Goal: Complete application form

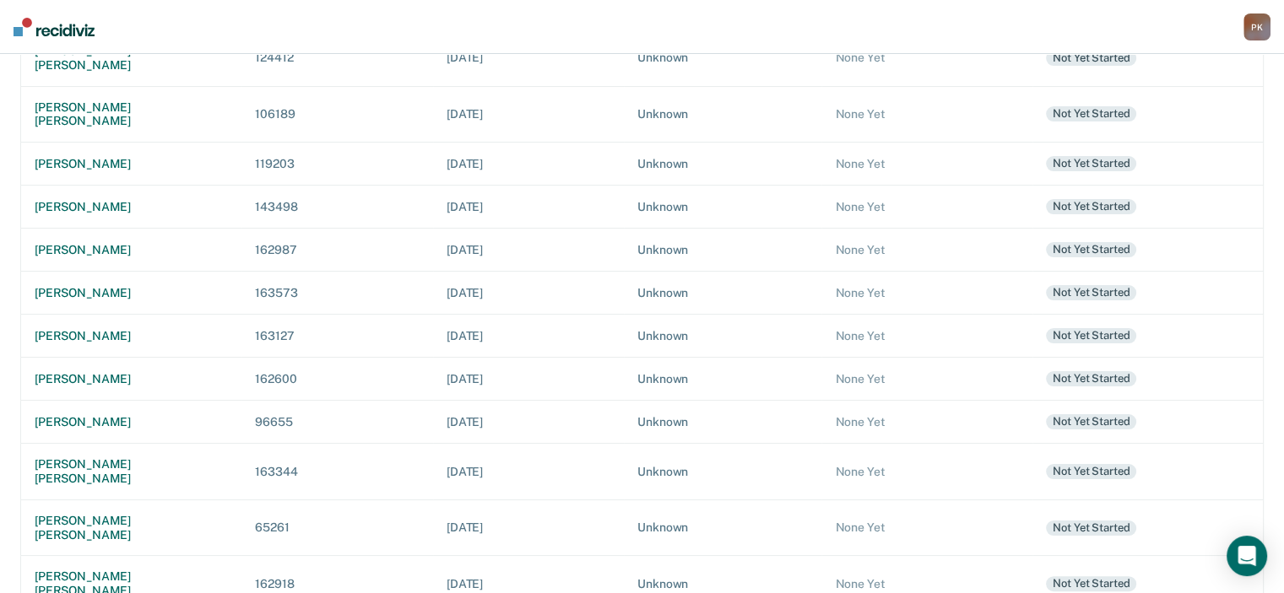
scroll to position [253, 0]
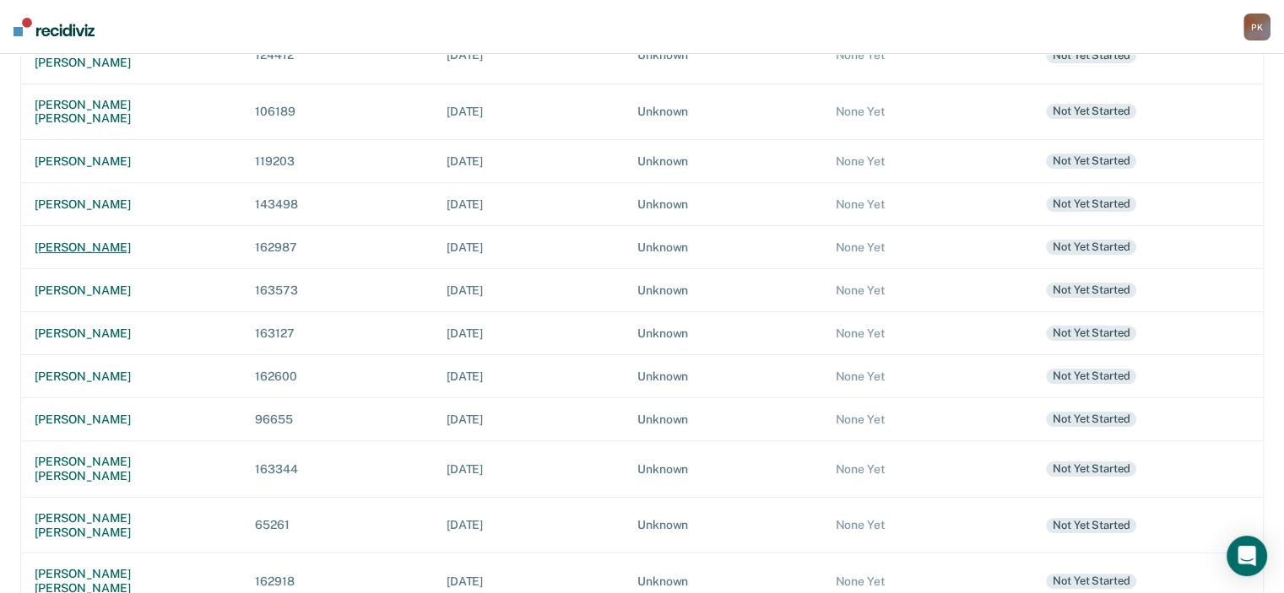
click at [82, 241] on div "[PERSON_NAME]" at bounding box center [131, 248] width 193 height 14
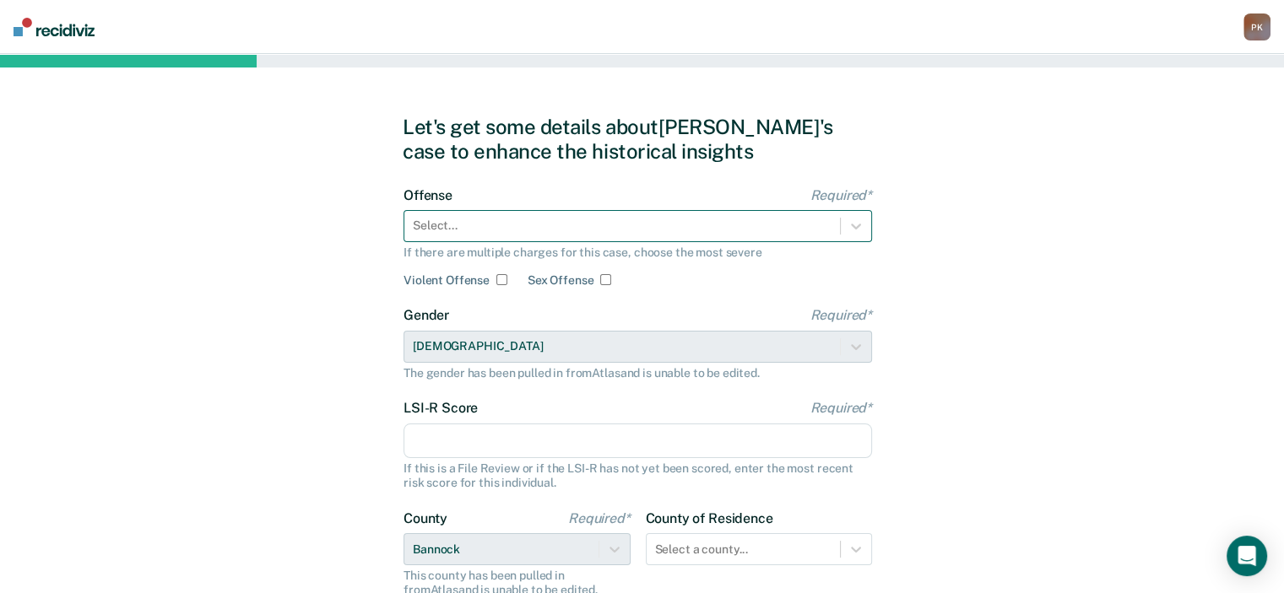
click at [634, 229] on div at bounding box center [622, 226] width 419 height 18
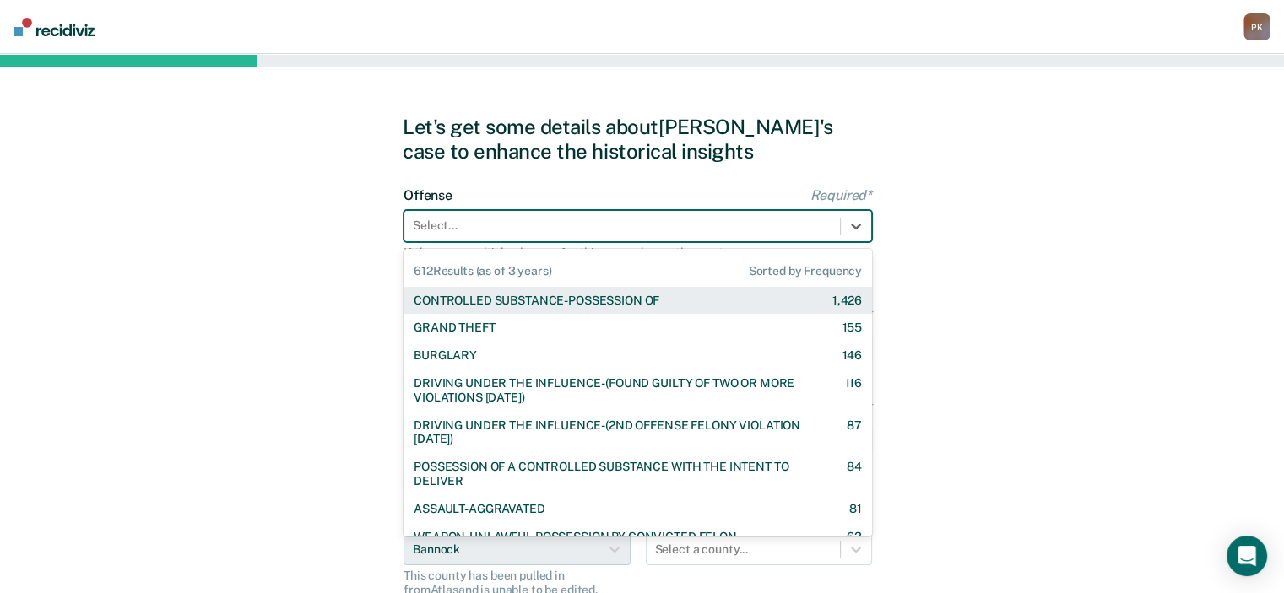
click at [632, 296] on div "CONTROLLED SUBSTANCE-POSSESSION OF" at bounding box center [537, 301] width 246 height 14
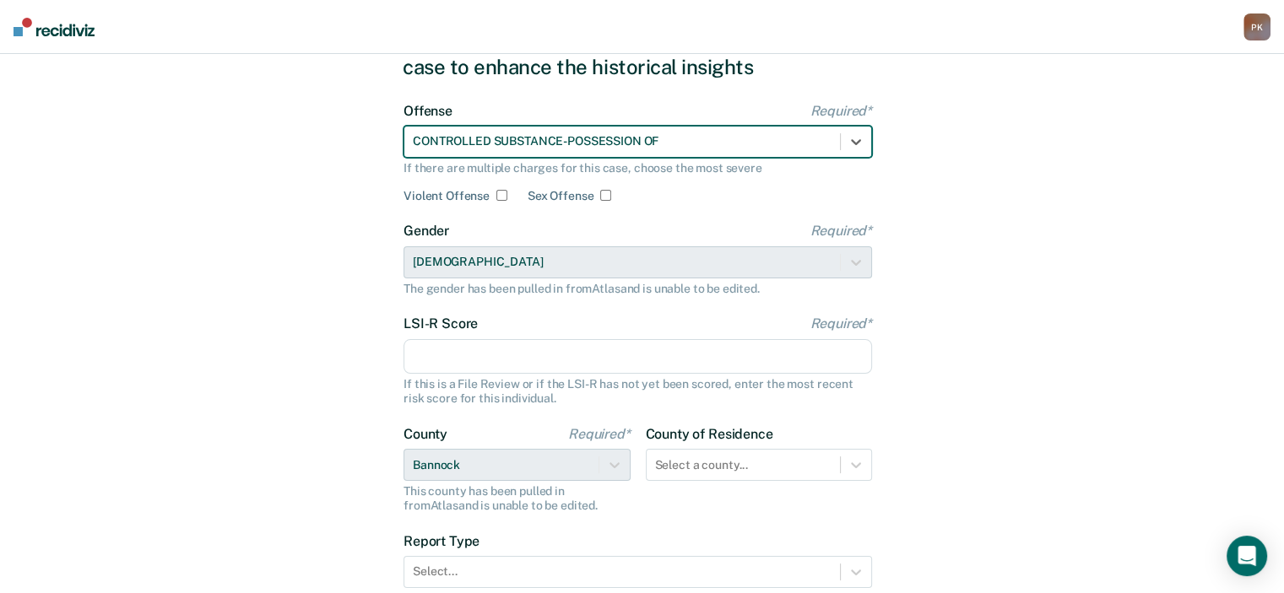
scroll to position [169, 0]
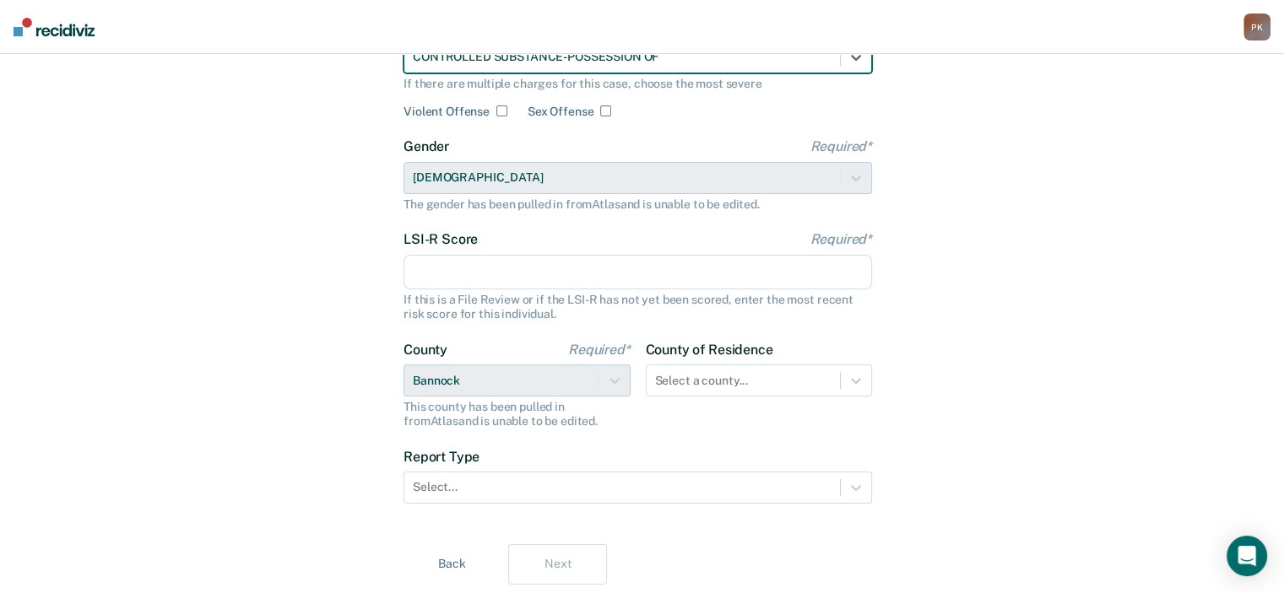
click at [590, 275] on input "LSI-R Score Required*" at bounding box center [638, 272] width 468 height 35
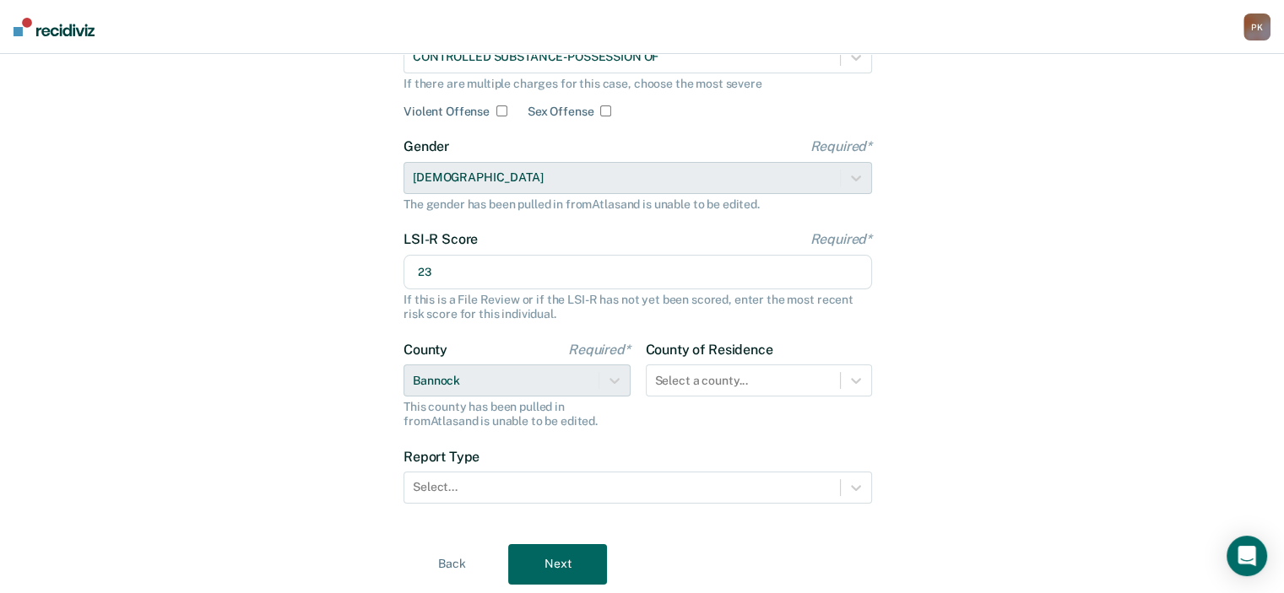
type input "23"
click at [985, 354] on div "Let's get some details about [PERSON_NAME]'s case to enhance the historical ins…" at bounding box center [642, 265] width 1284 height 761
click at [804, 385] on div "Select a county..." at bounding box center [759, 381] width 227 height 32
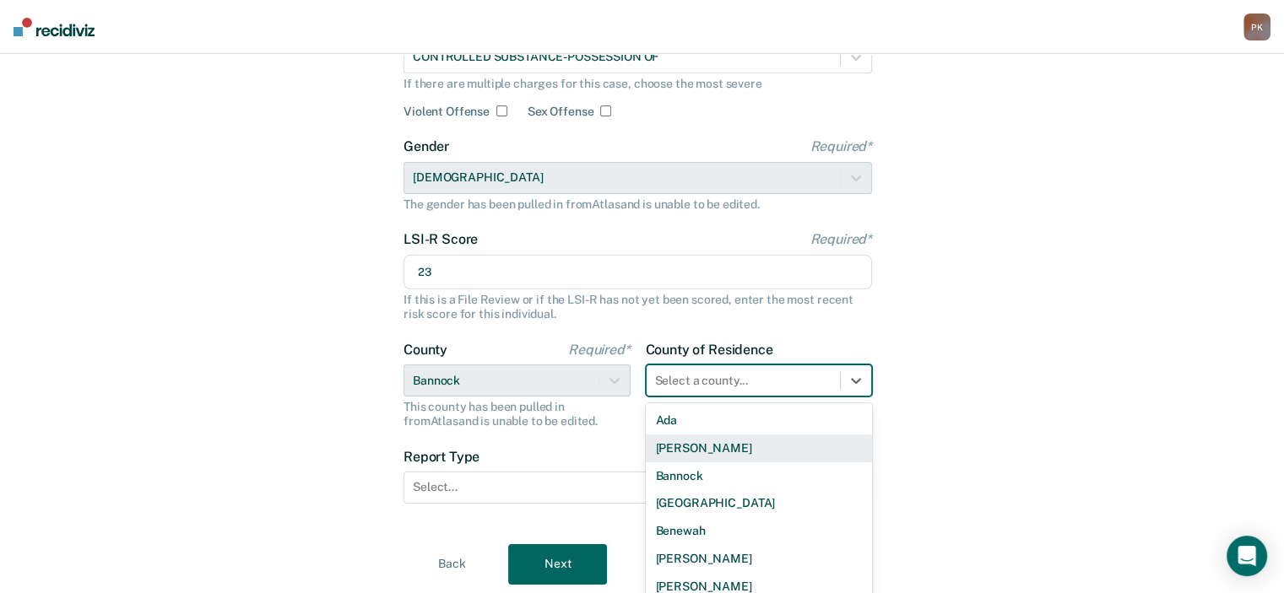
scroll to position [231, 0]
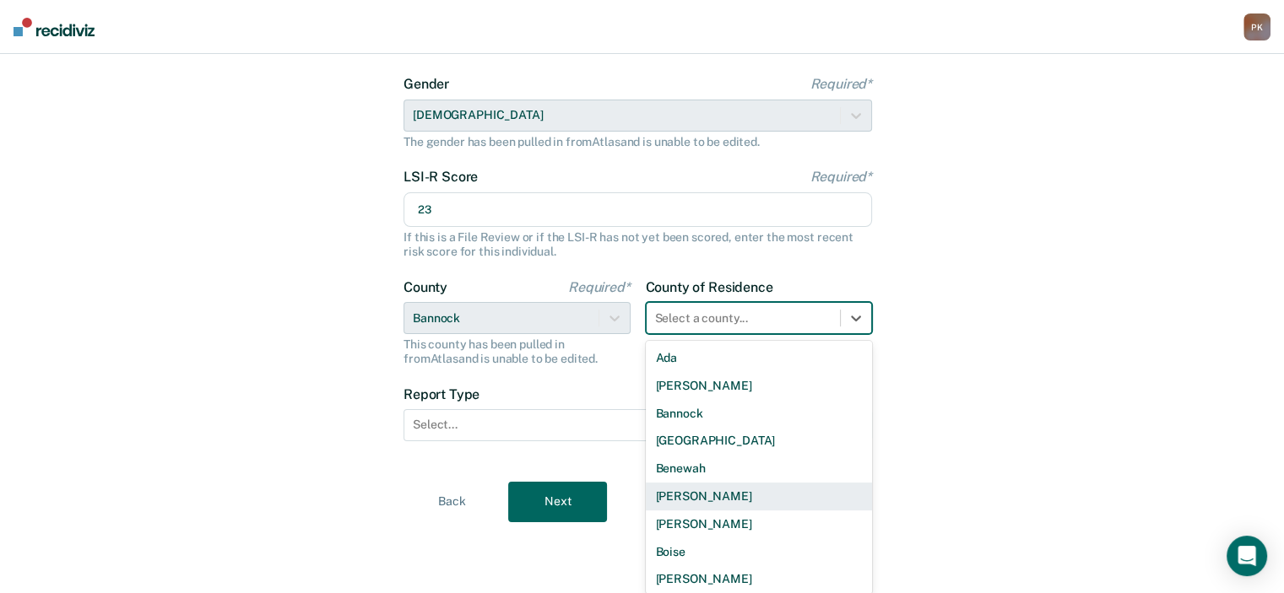
click at [696, 490] on div "[PERSON_NAME]" at bounding box center [759, 497] width 227 height 28
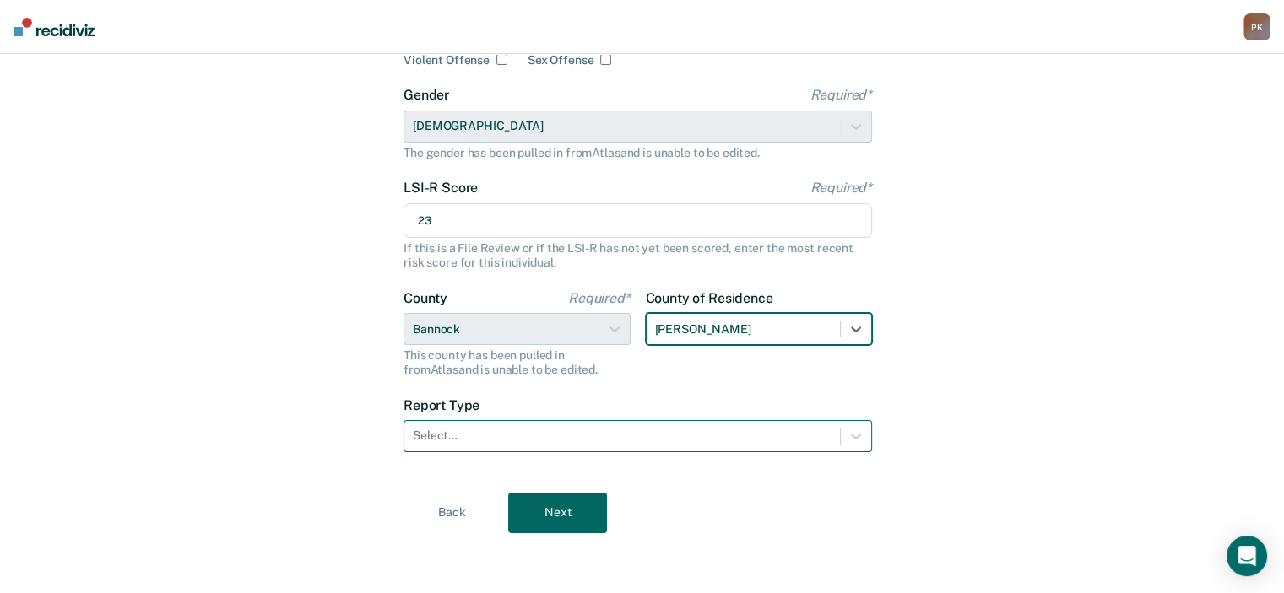
click at [793, 437] on div at bounding box center [622, 436] width 419 height 18
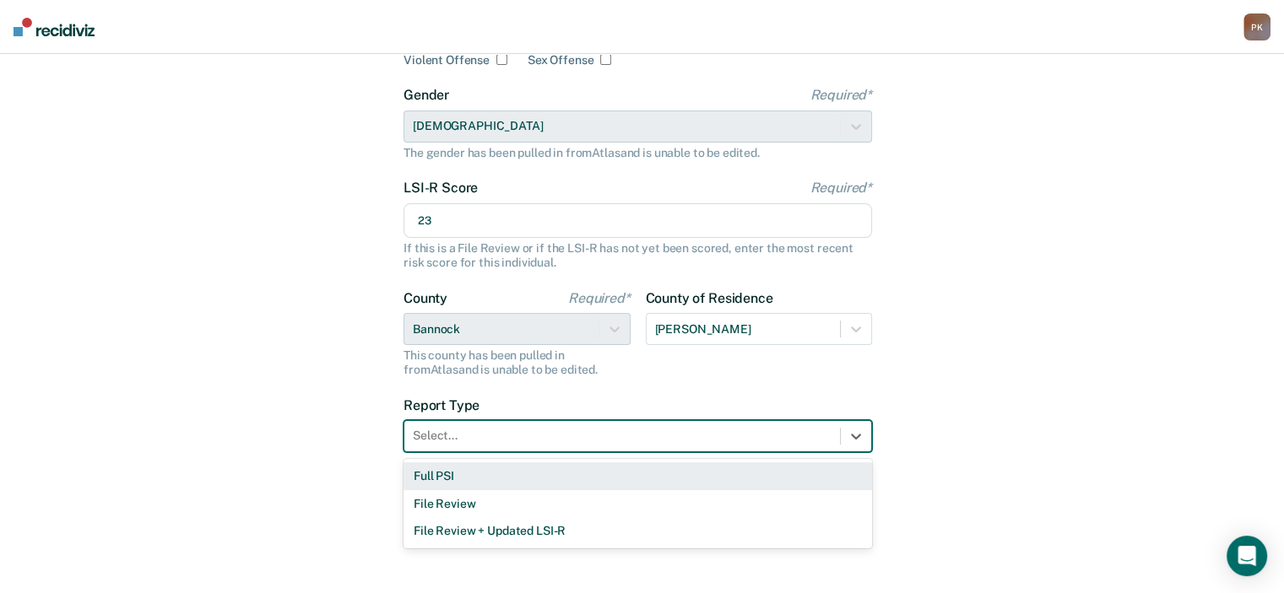
click at [620, 476] on div "Full PSI" at bounding box center [638, 477] width 468 height 28
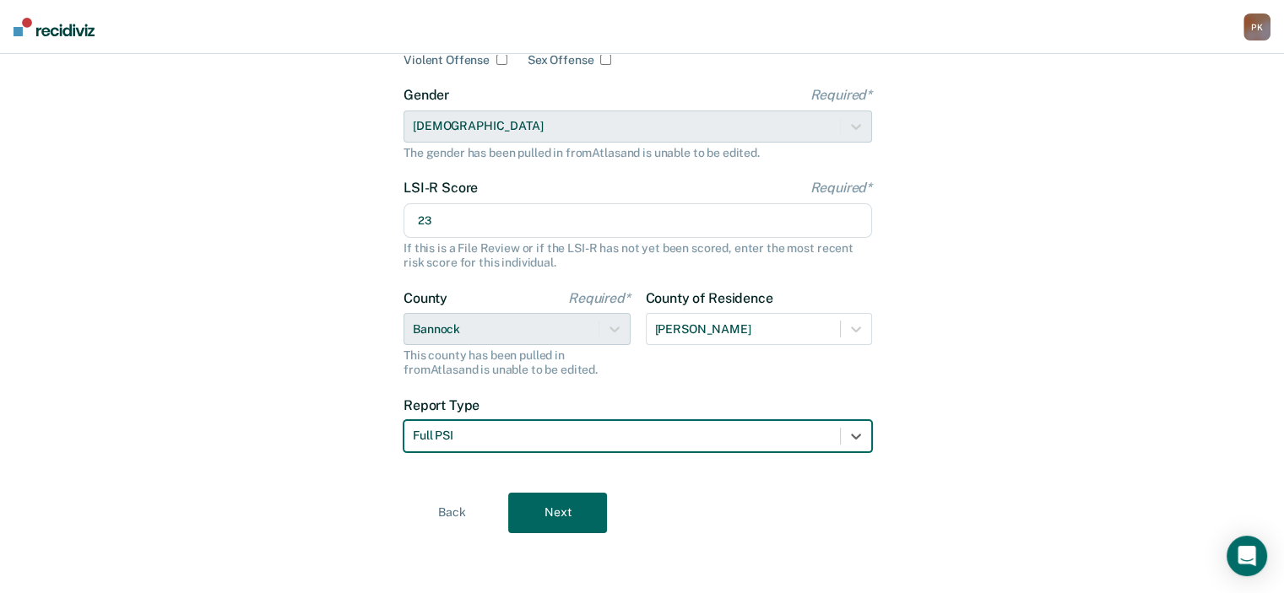
click at [557, 514] on button "Next" at bounding box center [557, 513] width 99 height 41
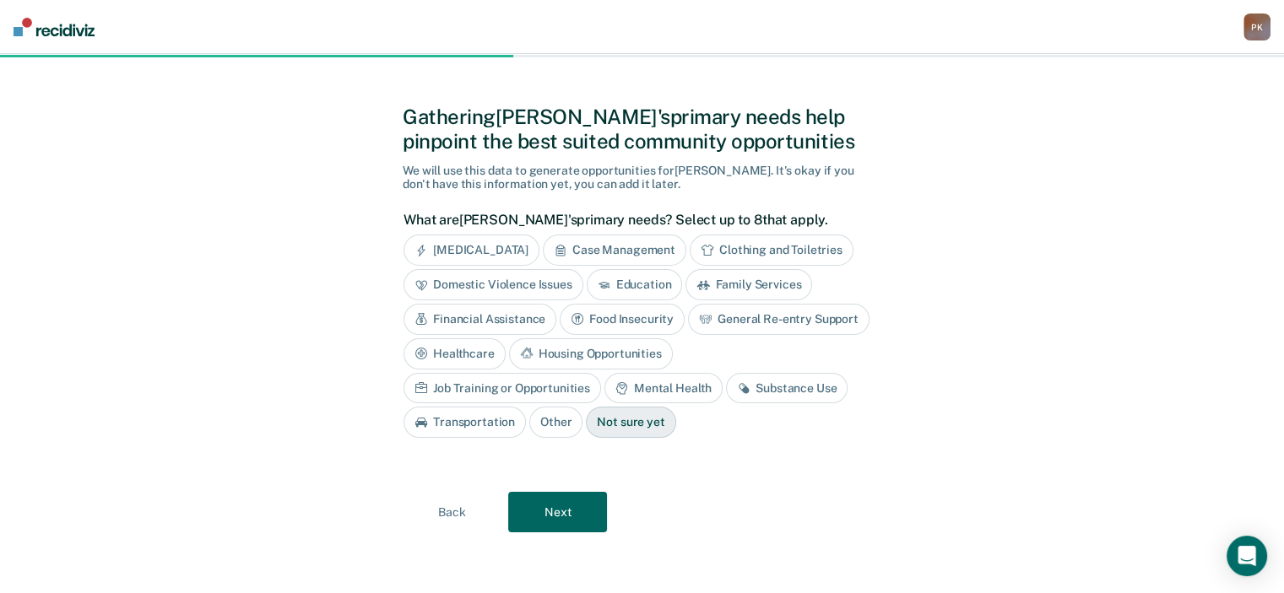
scroll to position [8, 0]
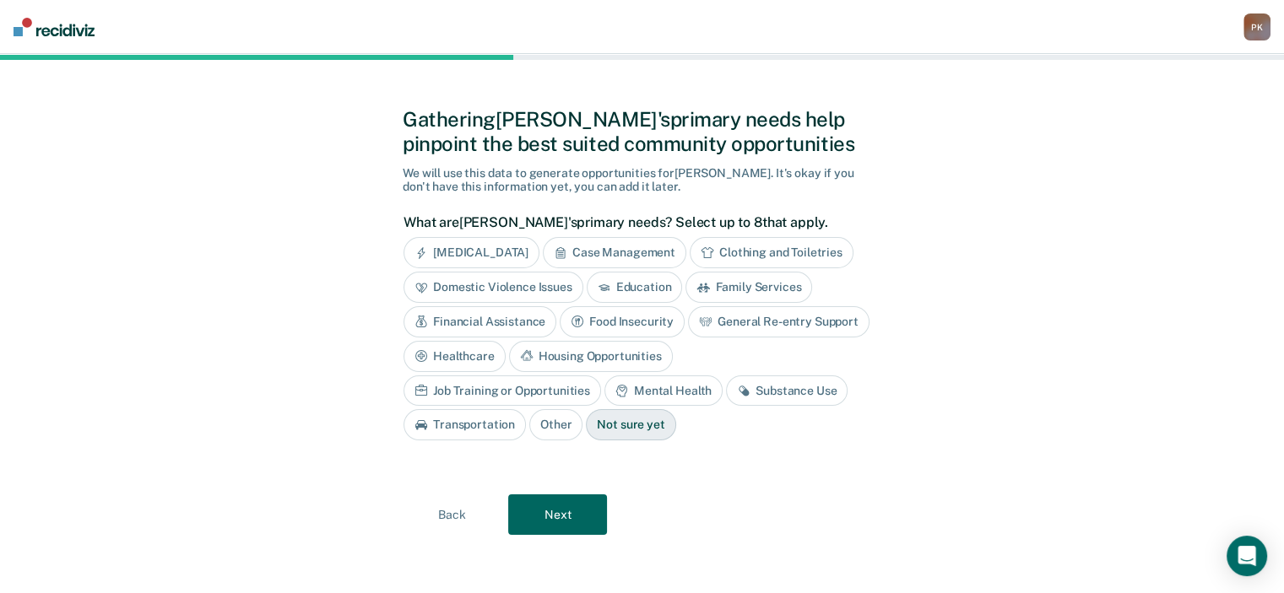
click at [726, 391] on div "Substance Use" at bounding box center [787, 391] width 122 height 31
click at [576, 516] on button "Next" at bounding box center [557, 515] width 99 height 41
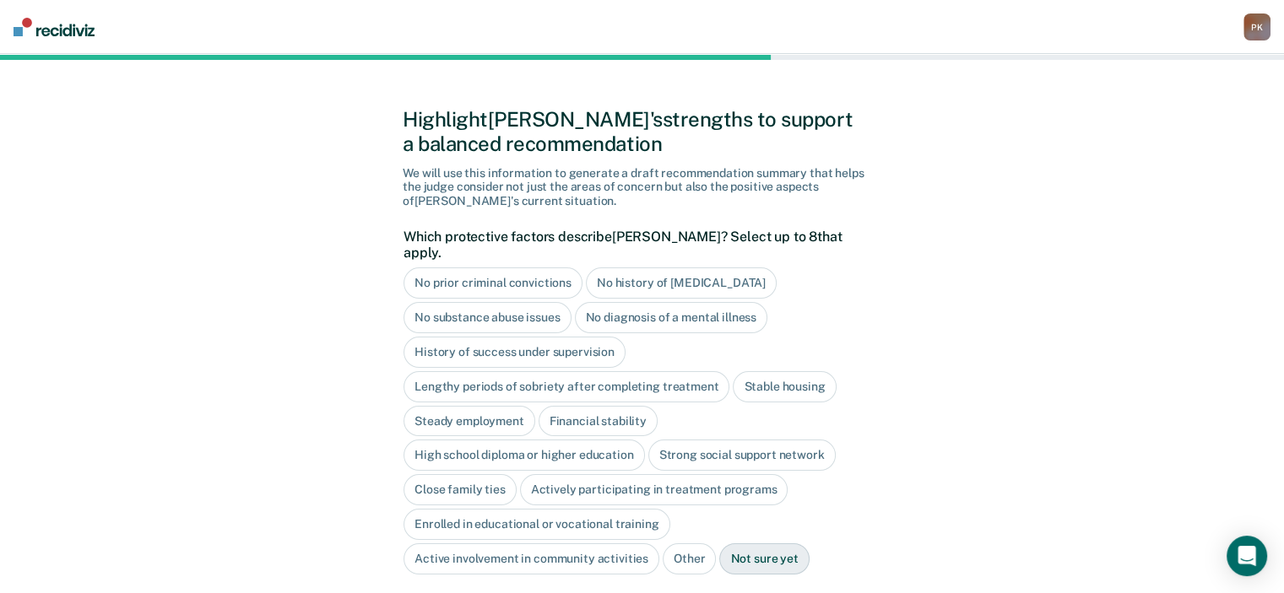
click at [704, 304] on div "No diagnosis of a mental illness" at bounding box center [671, 317] width 193 height 31
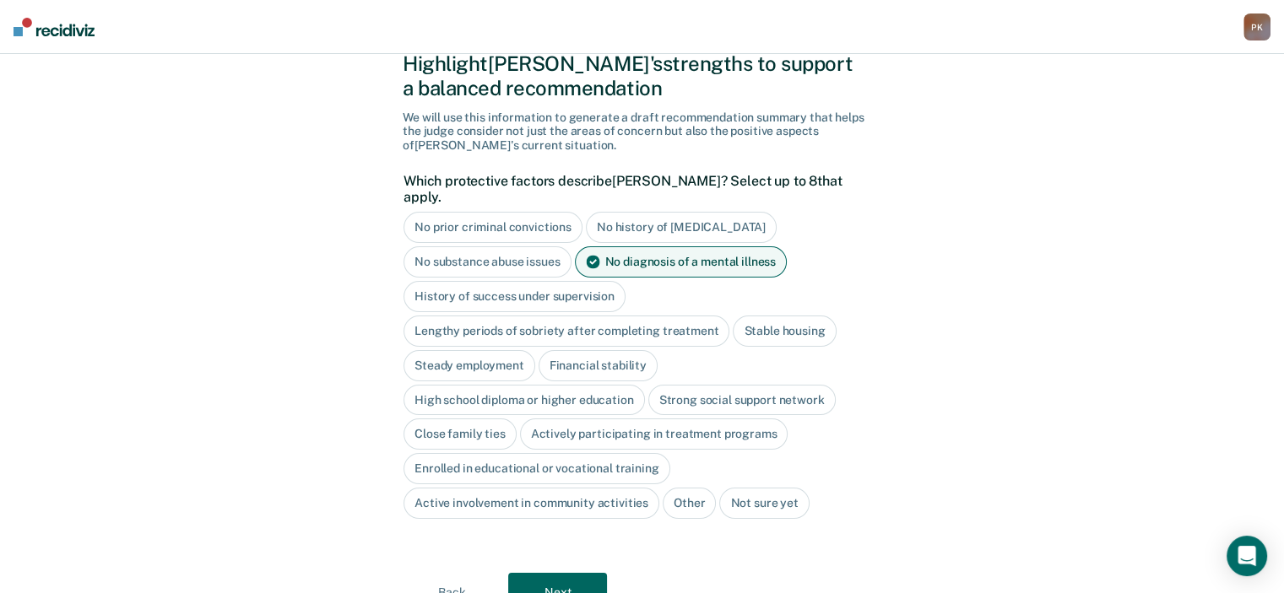
scroll to position [92, 0]
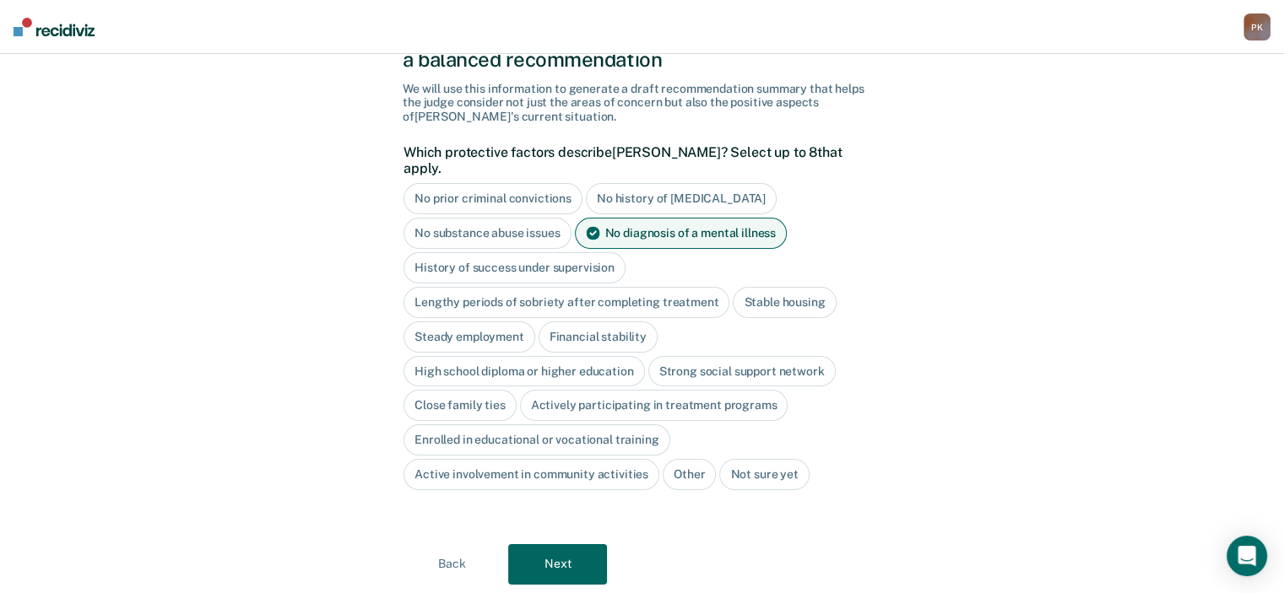
click at [769, 287] on div "Stable housing" at bounding box center [784, 302] width 103 height 31
click at [629, 322] on div "Financial stability" at bounding box center [598, 337] width 119 height 31
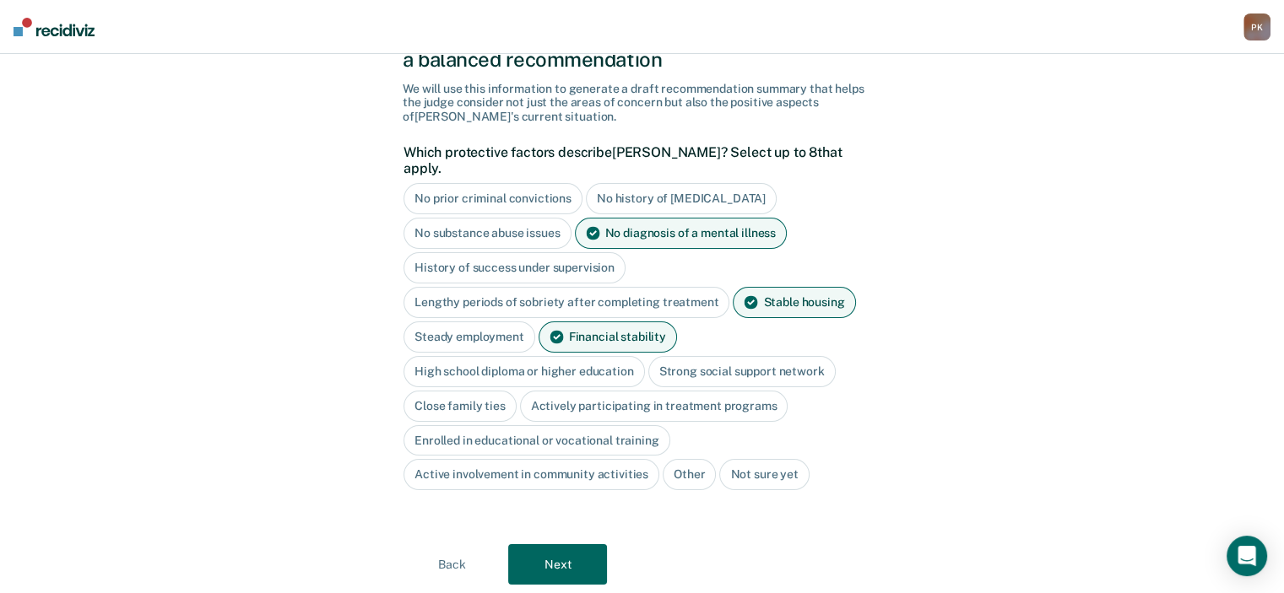
click at [602, 363] on div "High school diploma or higher education" at bounding box center [524, 371] width 241 height 31
click at [468, 391] on div "Close family ties" at bounding box center [460, 406] width 113 height 31
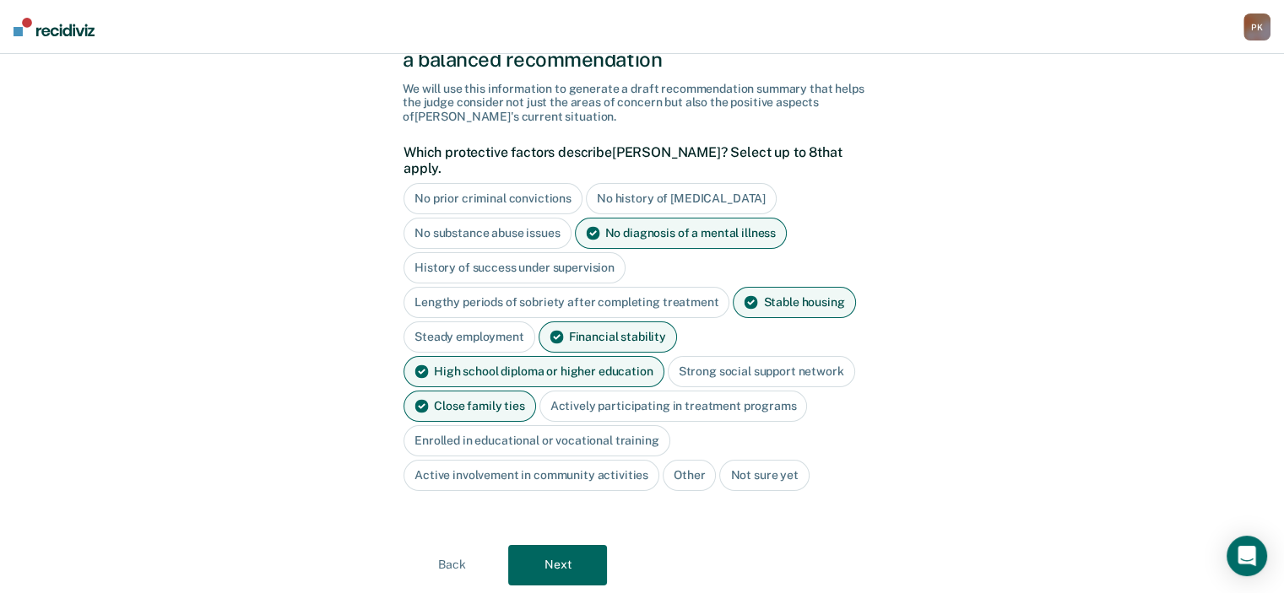
click at [567, 545] on button "Next" at bounding box center [557, 565] width 99 height 41
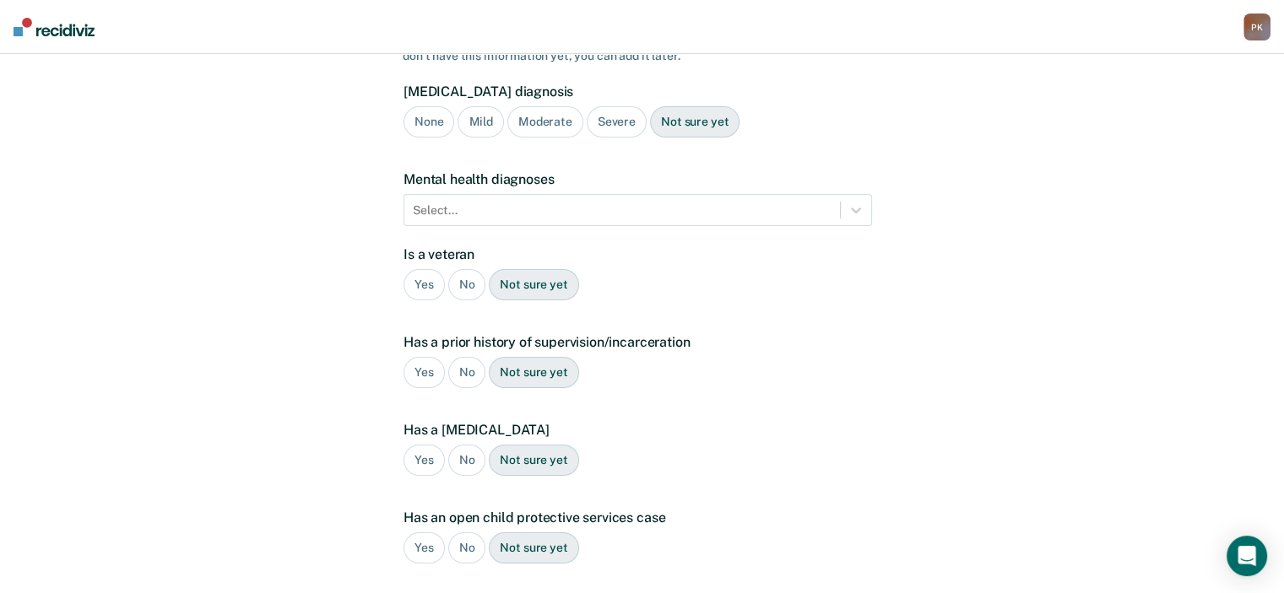
scroll to position [0, 0]
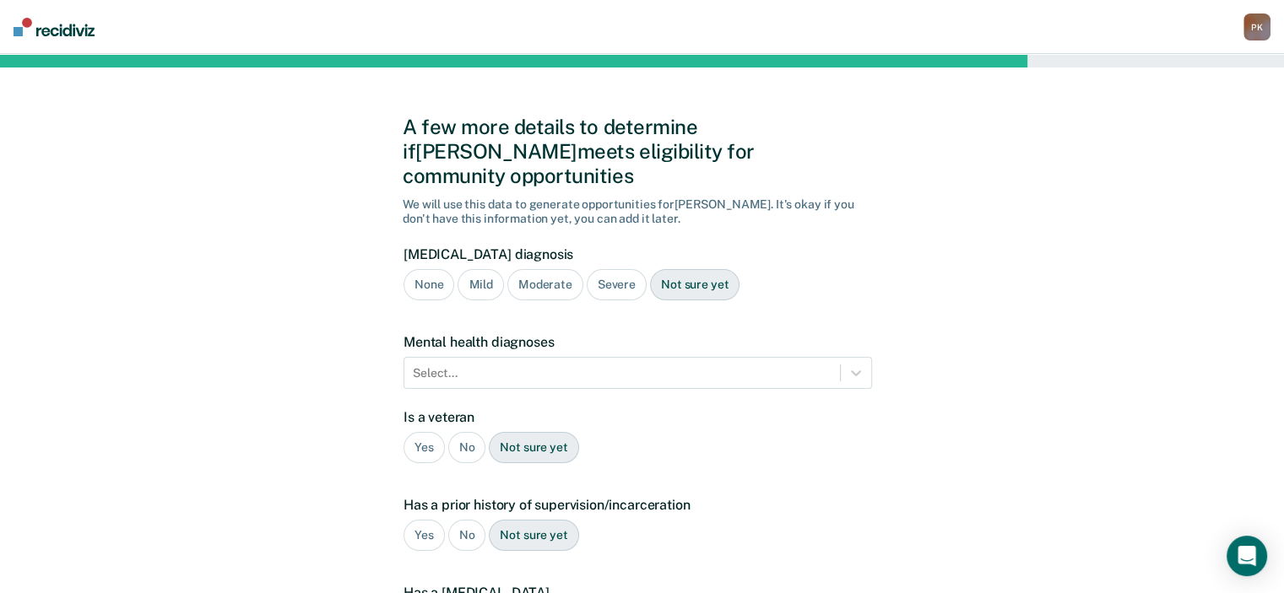
click at [485, 269] on div "Mild" at bounding box center [481, 284] width 46 height 31
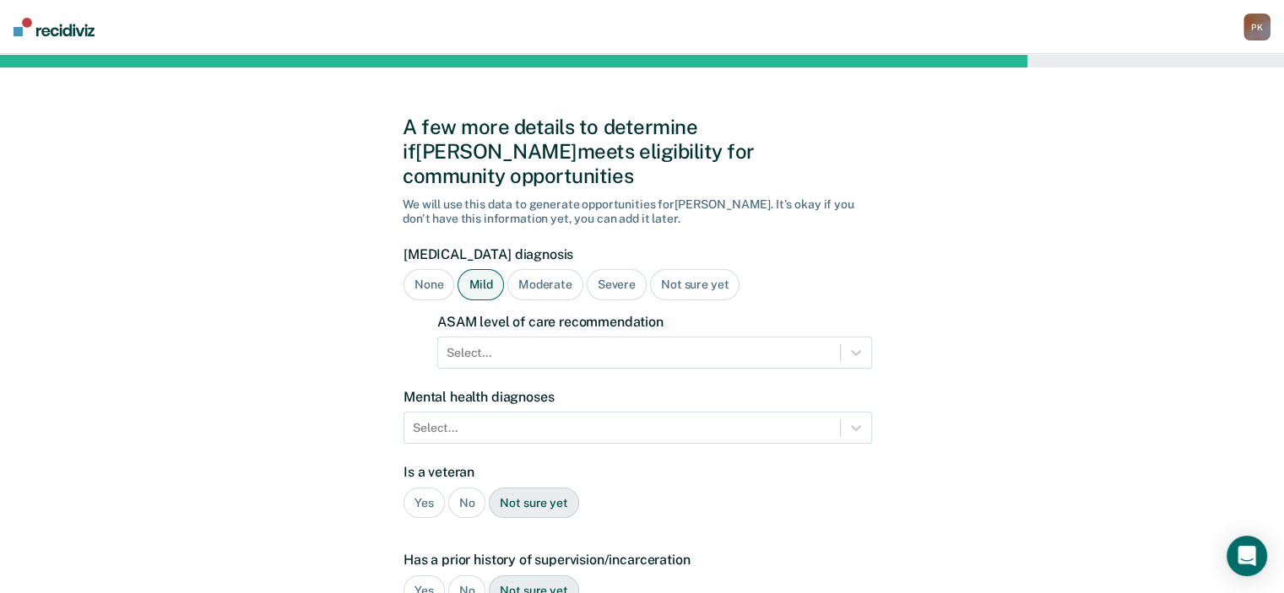
click at [588, 337] on div "Select..." at bounding box center [654, 353] width 435 height 32
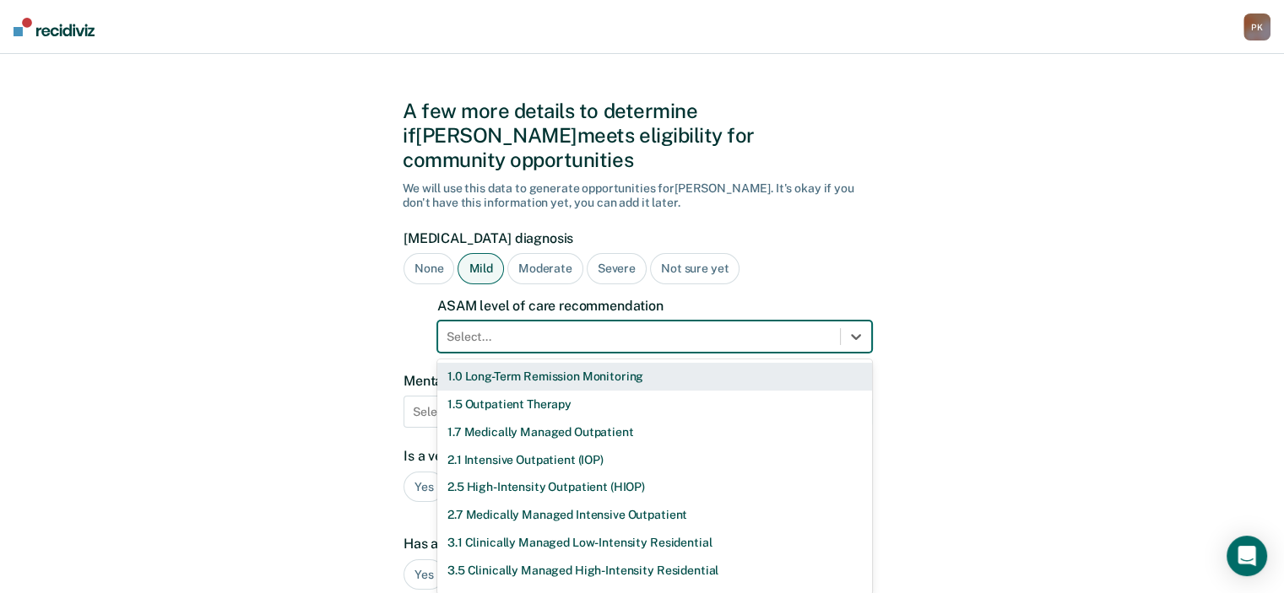
scroll to position [17, 0]
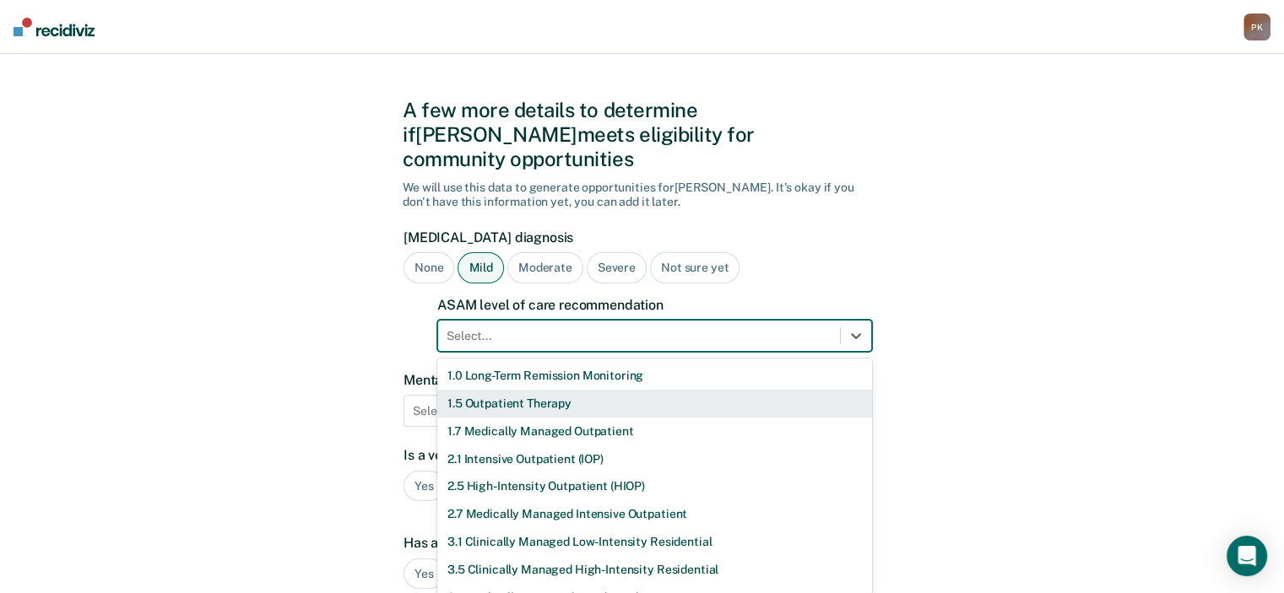
click at [567, 390] on div "1.5 Outpatient Therapy" at bounding box center [654, 404] width 435 height 28
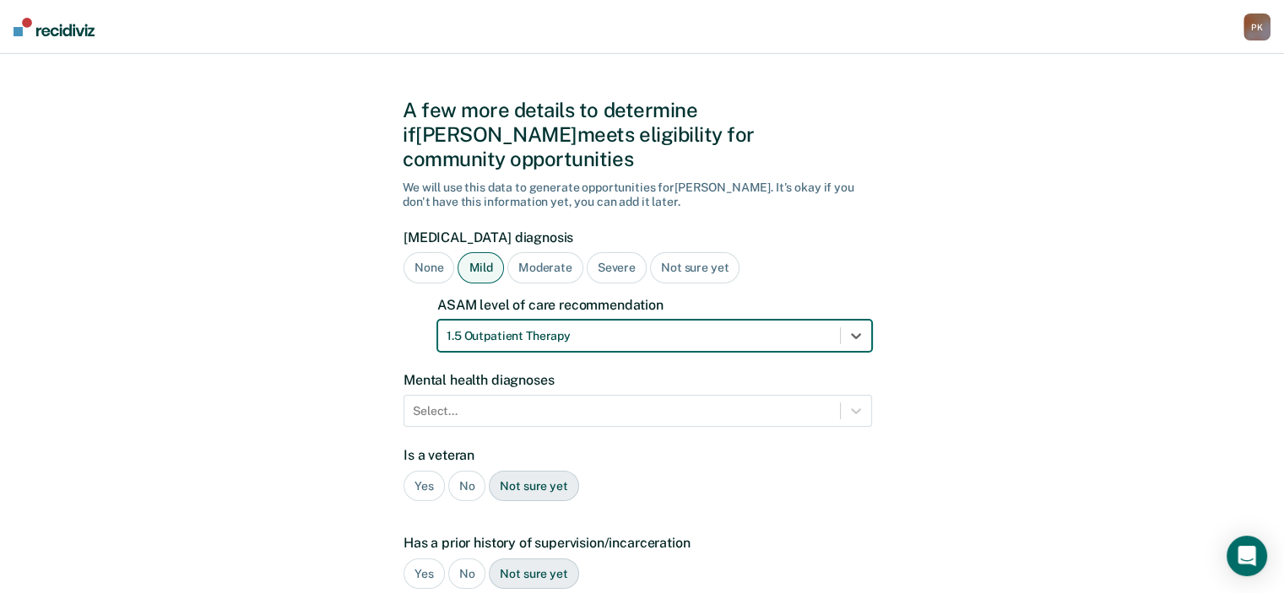
click at [668, 395] on div "Select..." at bounding box center [638, 411] width 468 height 32
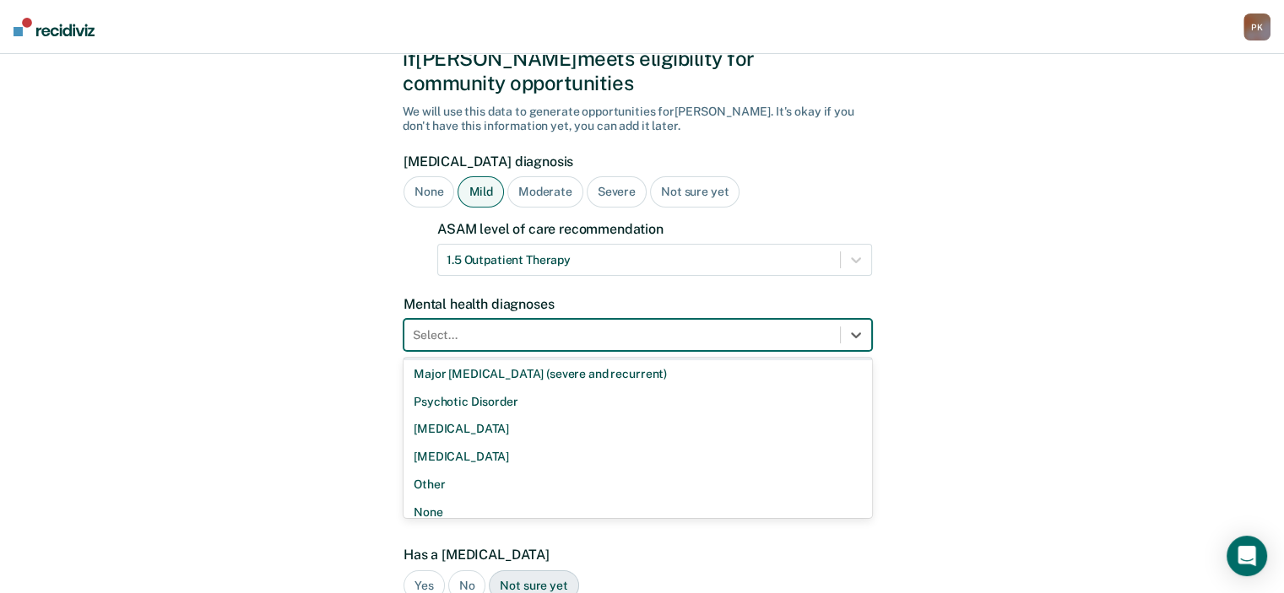
scroll to position [95, 0]
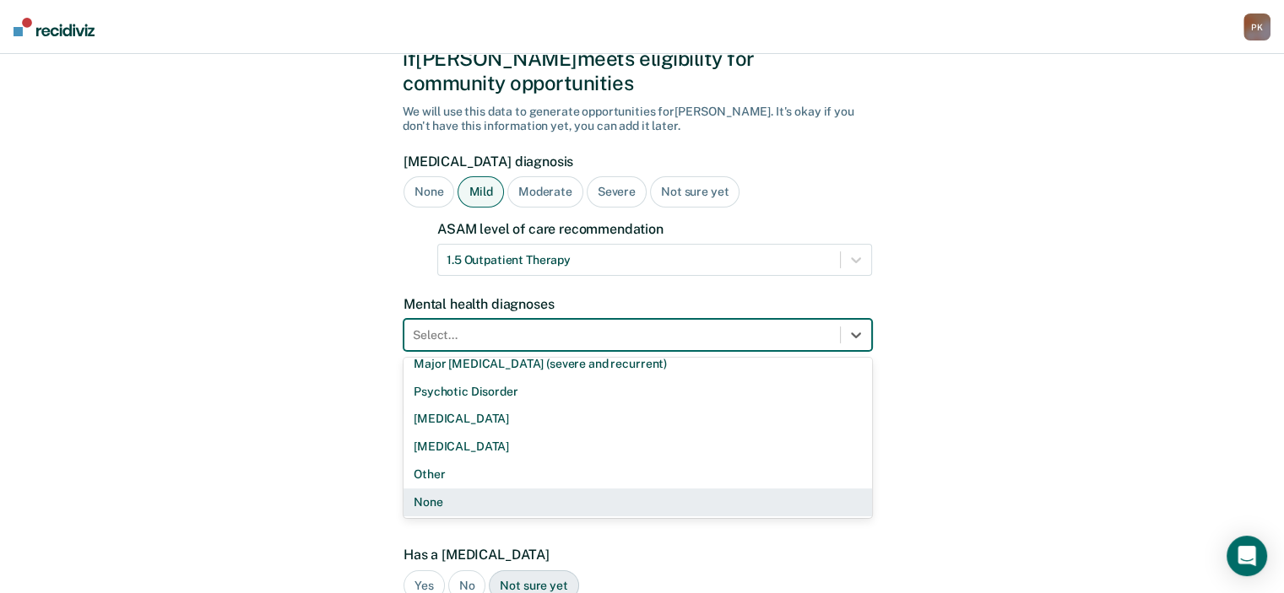
click at [435, 489] on div "None" at bounding box center [638, 503] width 468 height 28
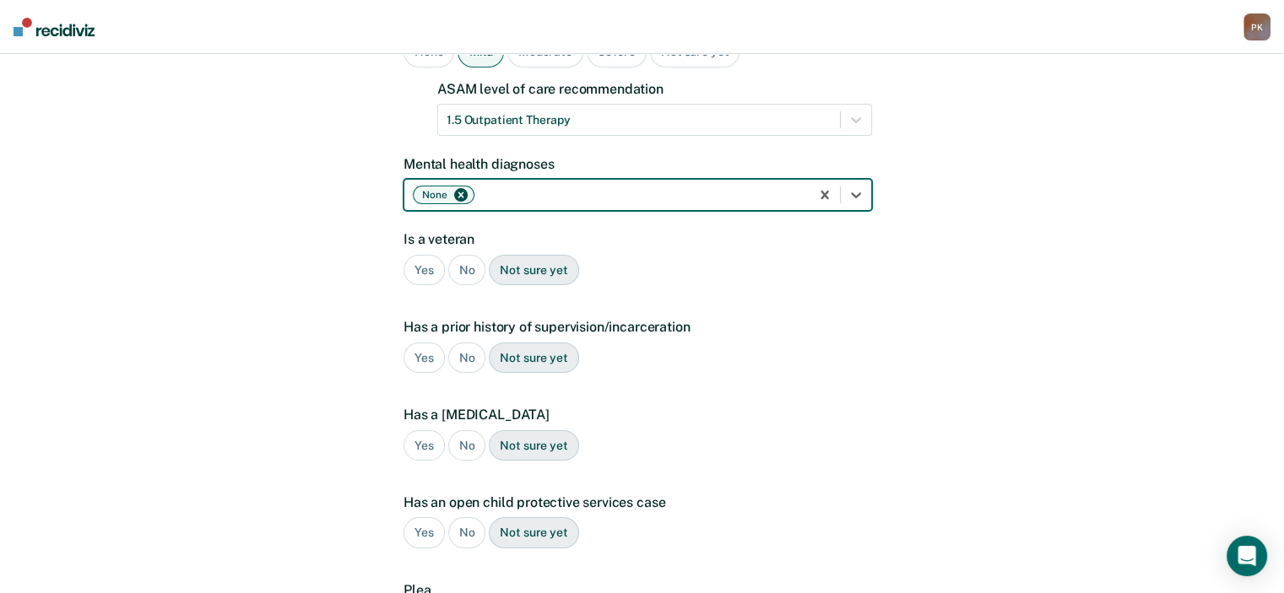
scroll to position [262, 0]
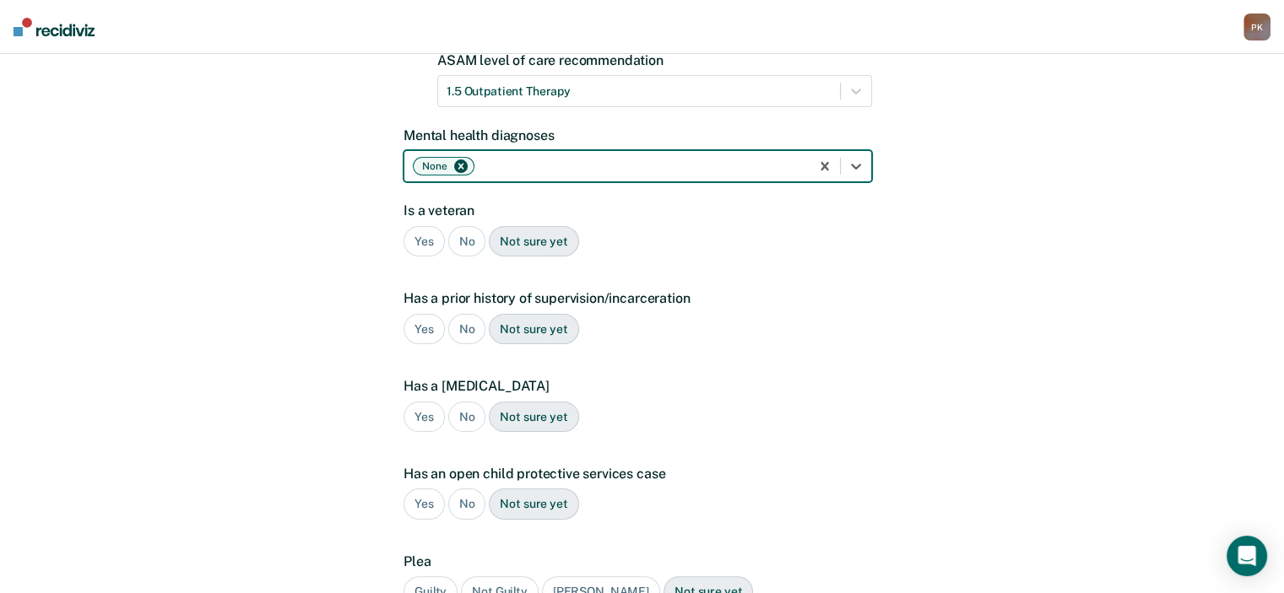
drag, startPoint x: 466, startPoint y: 215, endPoint x: 452, endPoint y: 256, distance: 42.7
click at [466, 226] on div "No" at bounding box center [467, 241] width 38 height 31
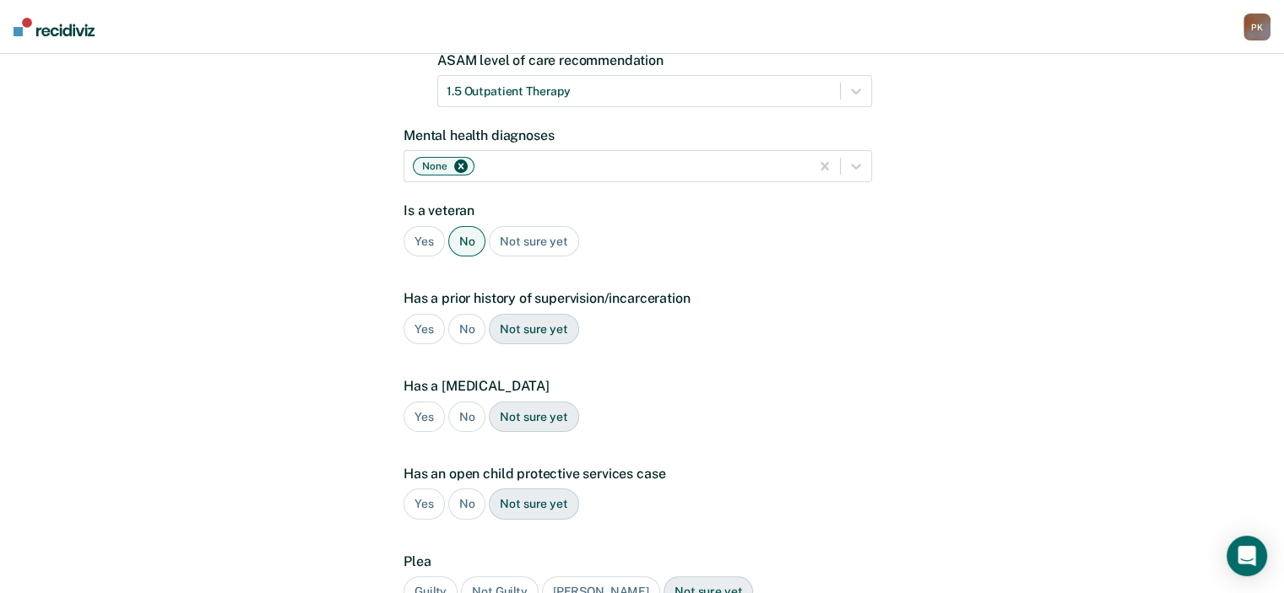
click at [423, 314] on div "Yes" at bounding box center [424, 329] width 41 height 31
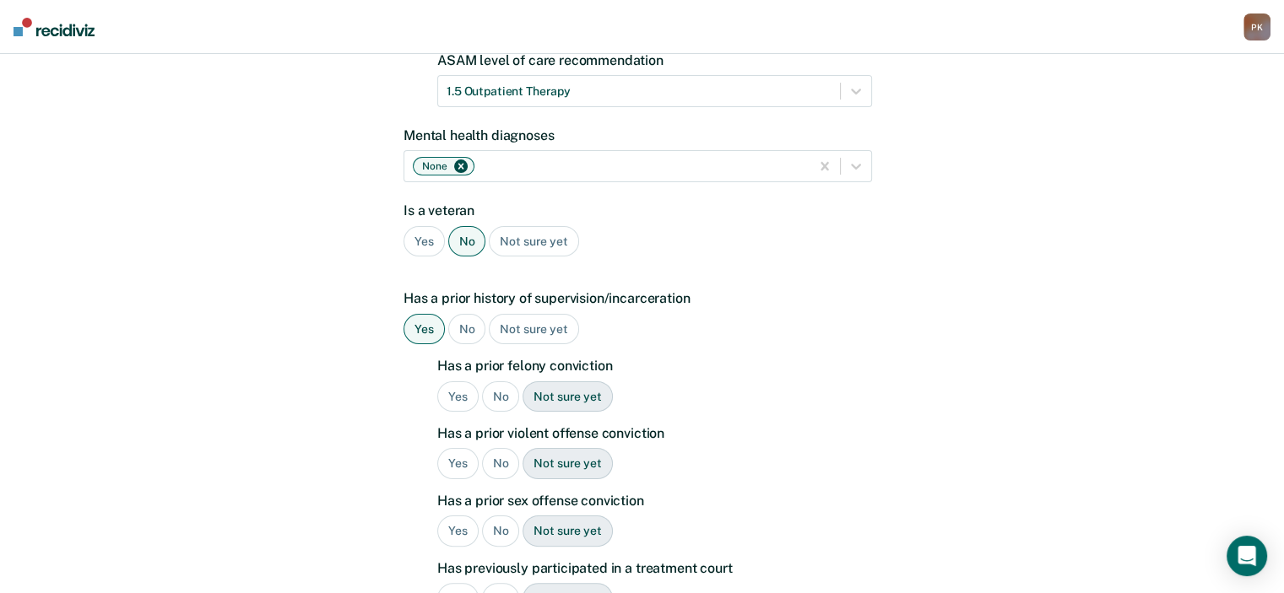
drag, startPoint x: 448, startPoint y: 373, endPoint x: 501, endPoint y: 382, distance: 54.0
click at [449, 382] on div "Yes" at bounding box center [457, 397] width 41 height 31
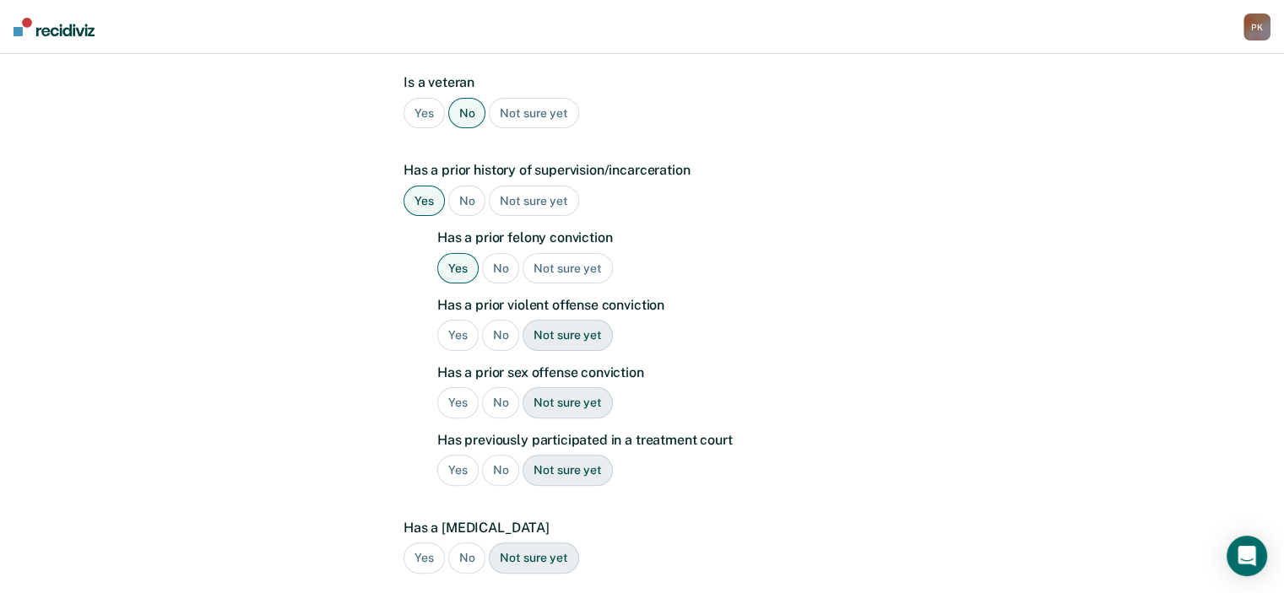
scroll to position [431, 0]
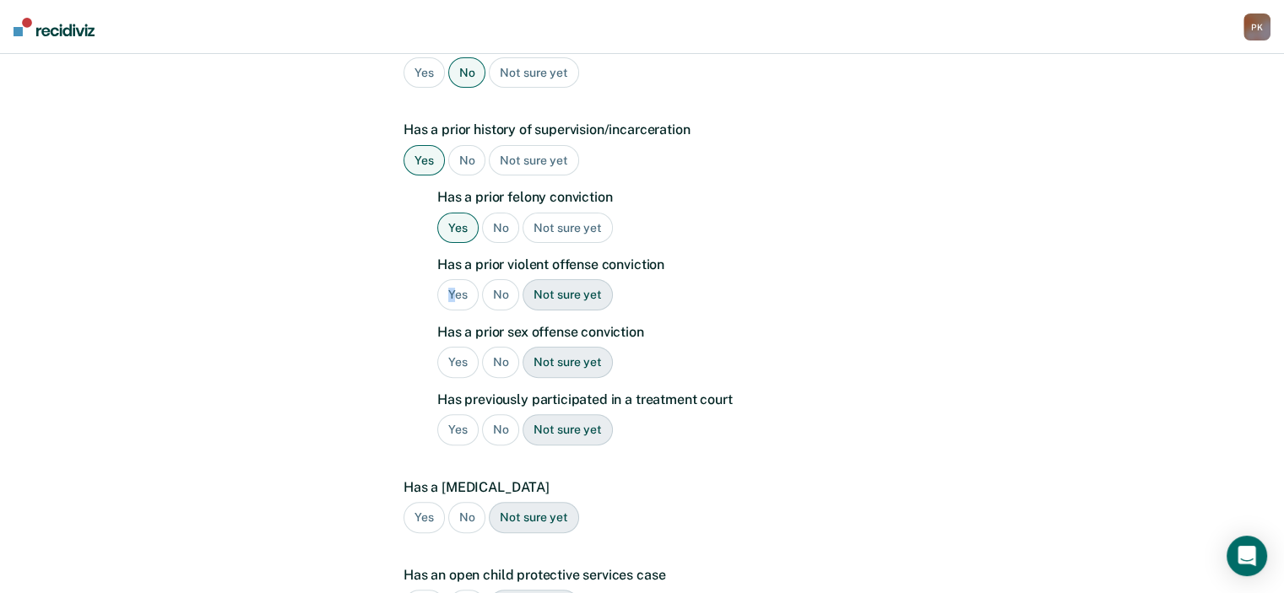
click at [452, 279] on div "Yes" at bounding box center [457, 294] width 41 height 31
click at [501, 347] on div "No" at bounding box center [501, 362] width 38 height 31
click at [498, 414] on div "No" at bounding box center [501, 429] width 38 height 31
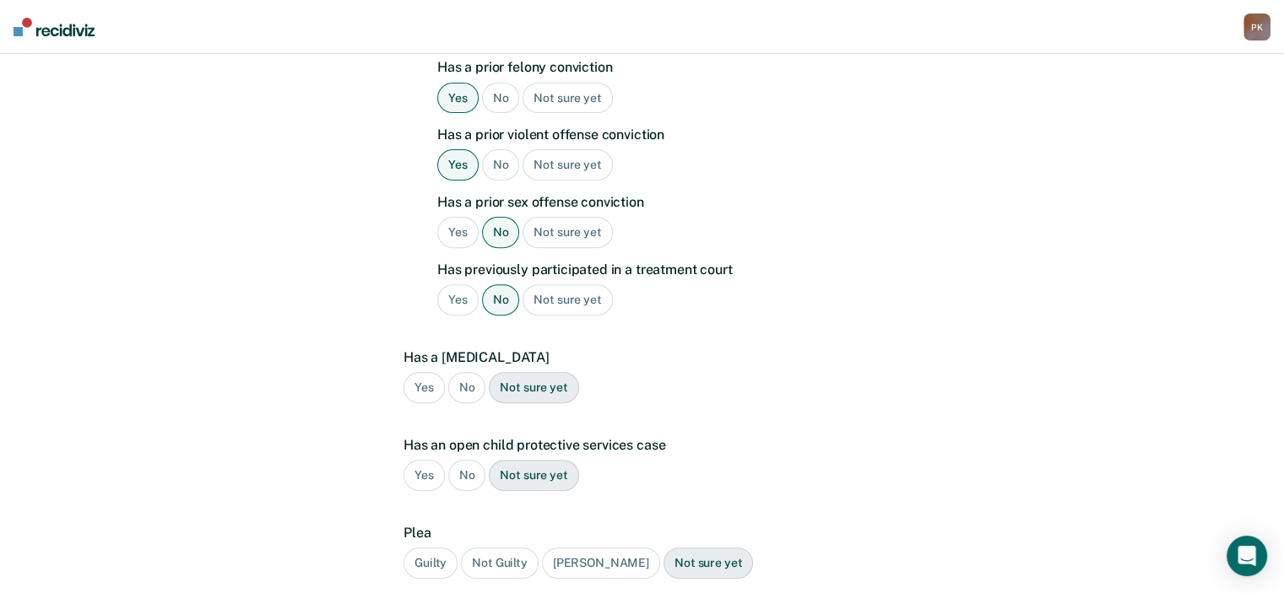
scroll to position [599, 0]
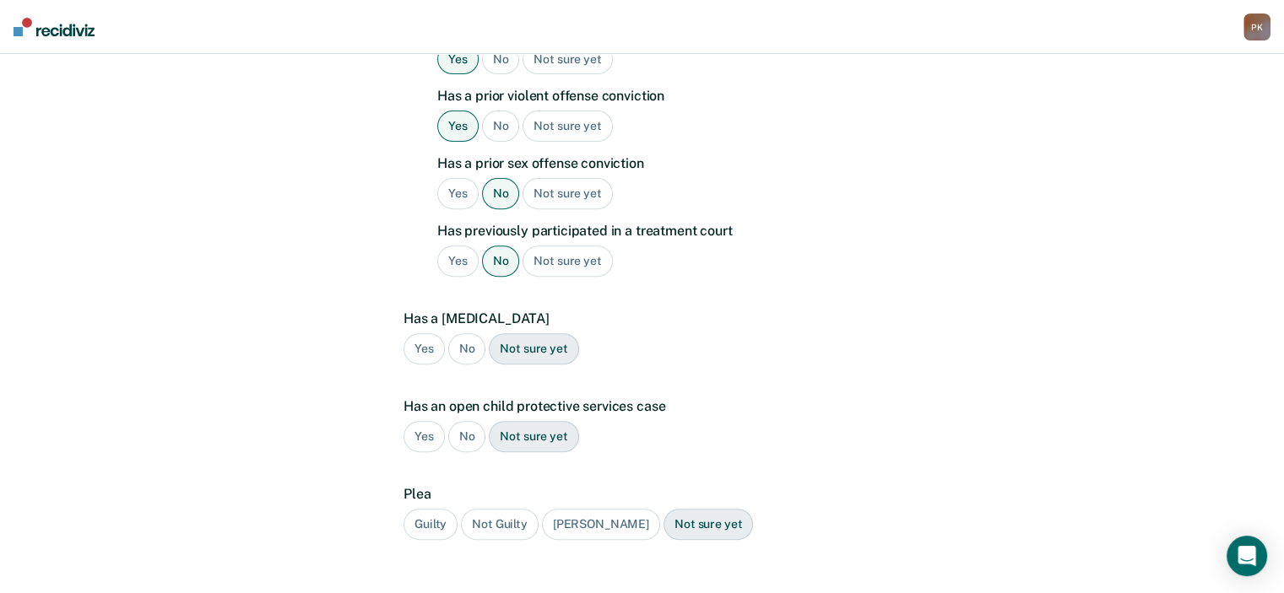
click at [464, 333] on div "No" at bounding box center [467, 348] width 38 height 31
click at [466, 421] on div "No" at bounding box center [467, 436] width 38 height 31
click at [436, 509] on div "Guilty" at bounding box center [431, 524] width 54 height 31
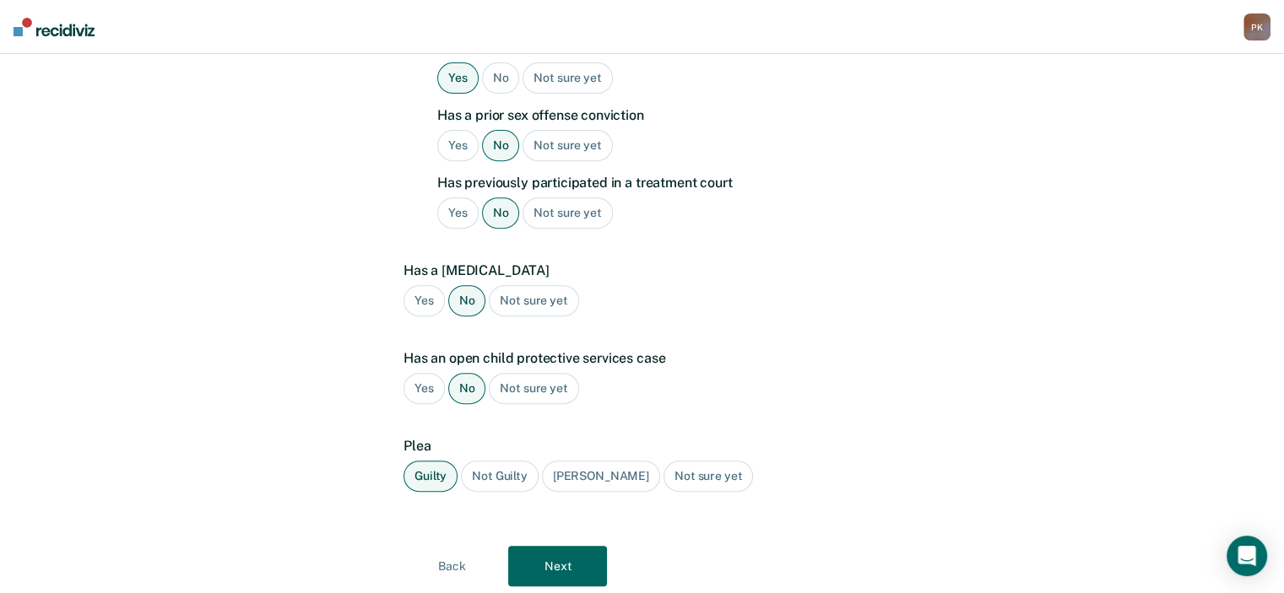
scroll to position [674, 0]
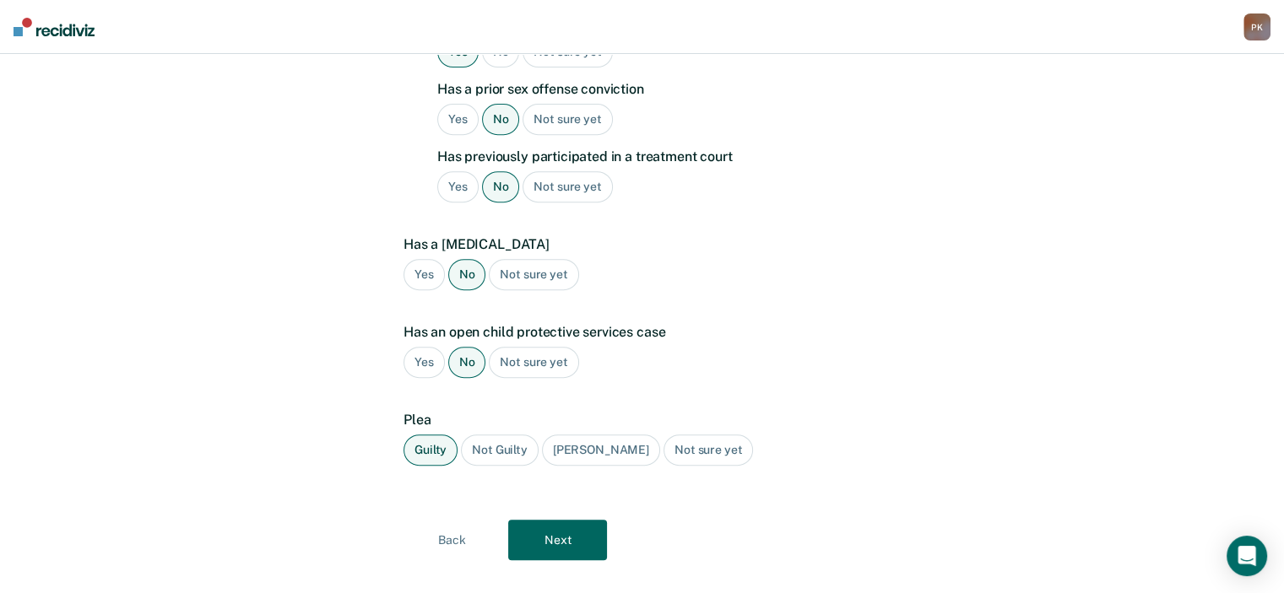
click at [561, 520] on button "Next" at bounding box center [557, 540] width 99 height 41
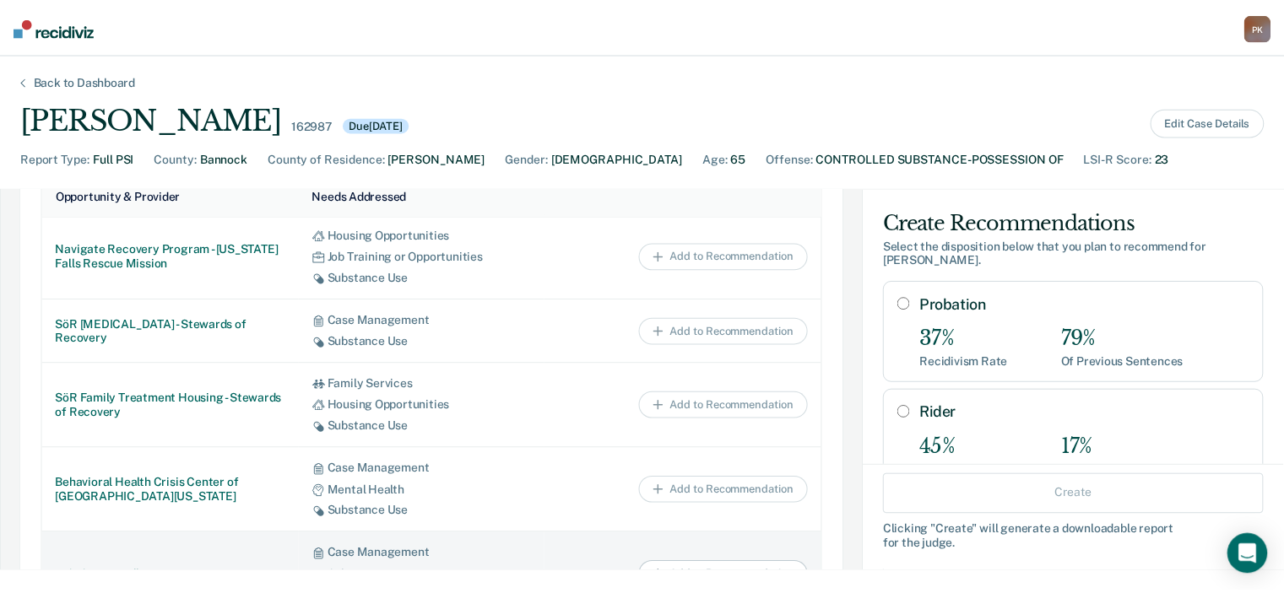
scroll to position [0, 0]
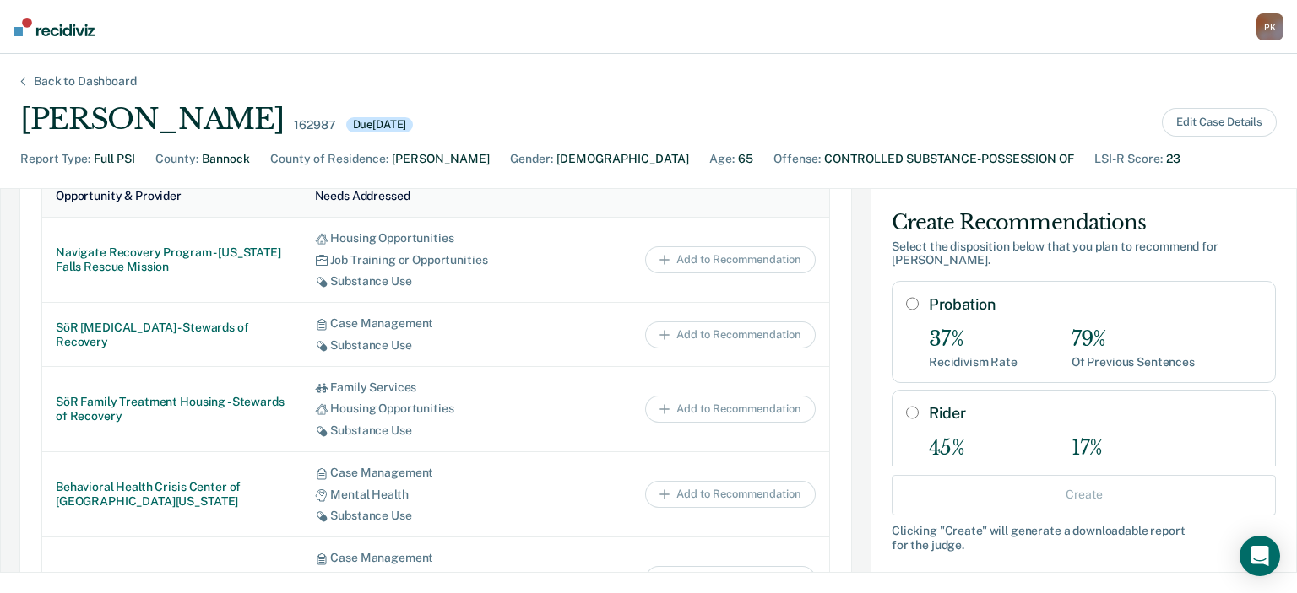
click at [906, 297] on input "Probation" at bounding box center [912, 304] width 13 height 14
radio input "true"
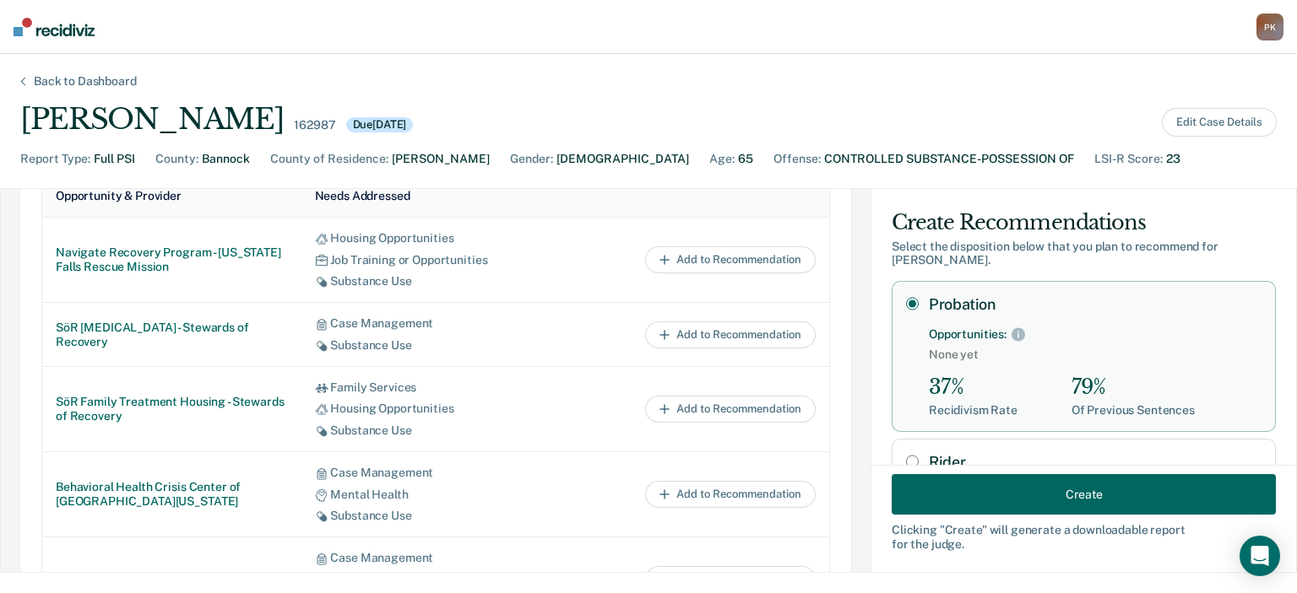
click at [1041, 488] on button "Create" at bounding box center [1083, 494] width 384 height 41
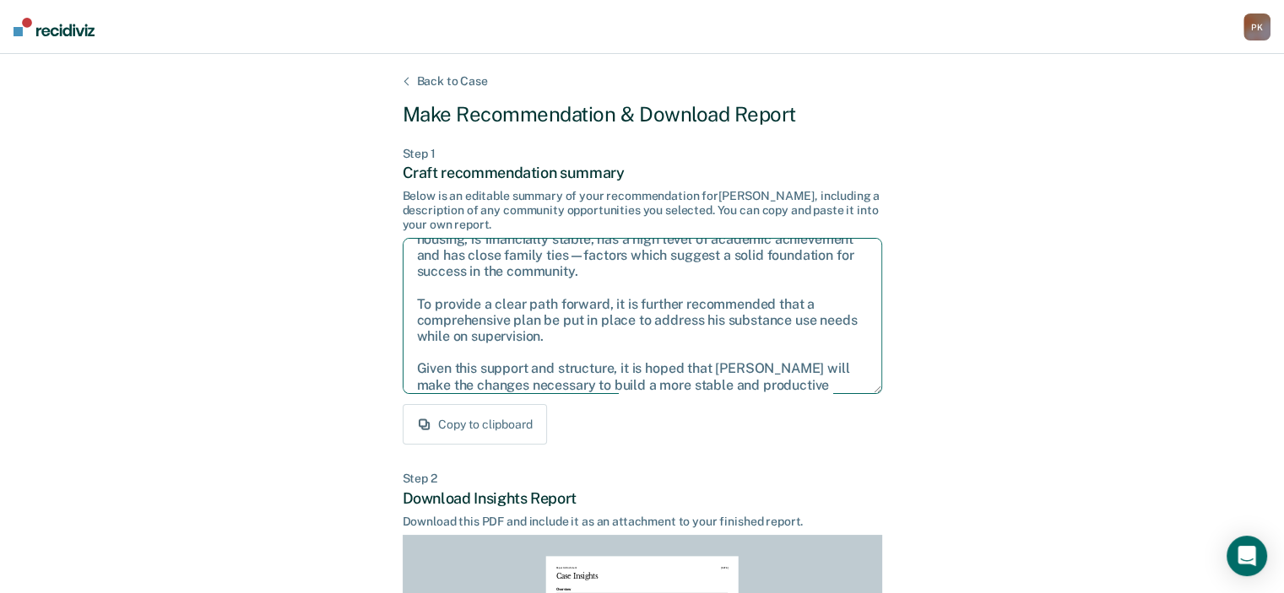
scroll to position [76, 0]
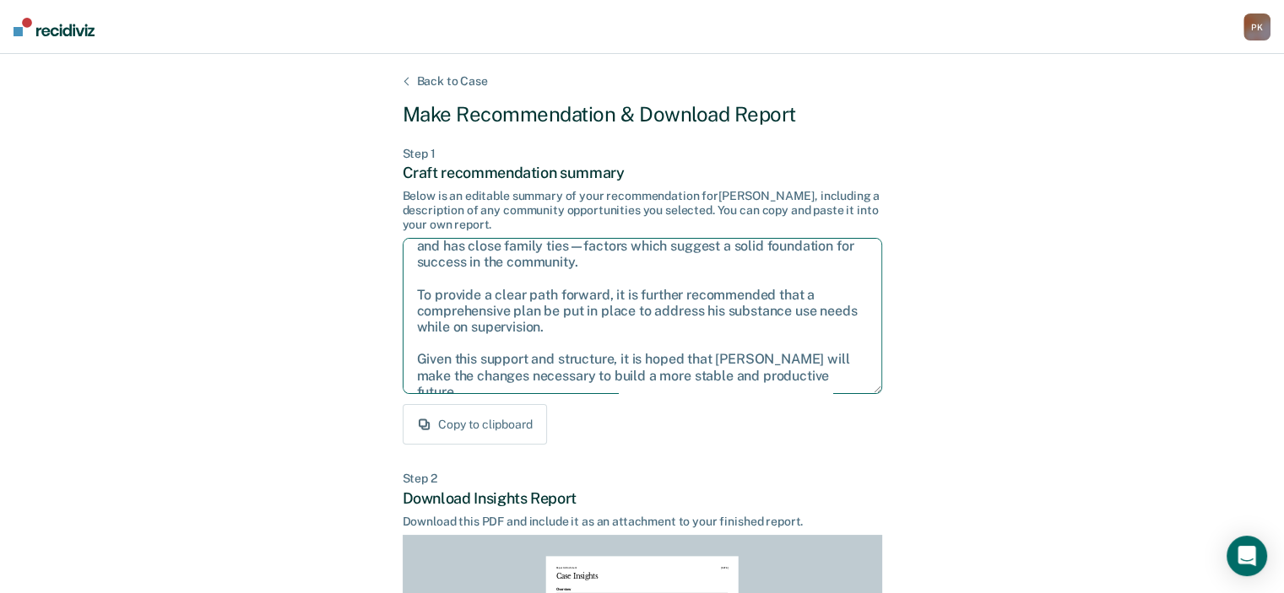
drag, startPoint x: 415, startPoint y: 257, endPoint x: 842, endPoint y: 388, distance: 447.0
click at [844, 390] on textarea "After careful consideration of the details of this case, it is recommended that…" at bounding box center [642, 316] width 479 height 156
click at [685, 313] on textarea "After careful consideration of the details of this case, it is recommended that…" at bounding box center [642, 316] width 479 height 156
click at [685, 304] on textarea "After careful consideration of the details of this case, it is recommended that…" at bounding box center [642, 316] width 479 height 156
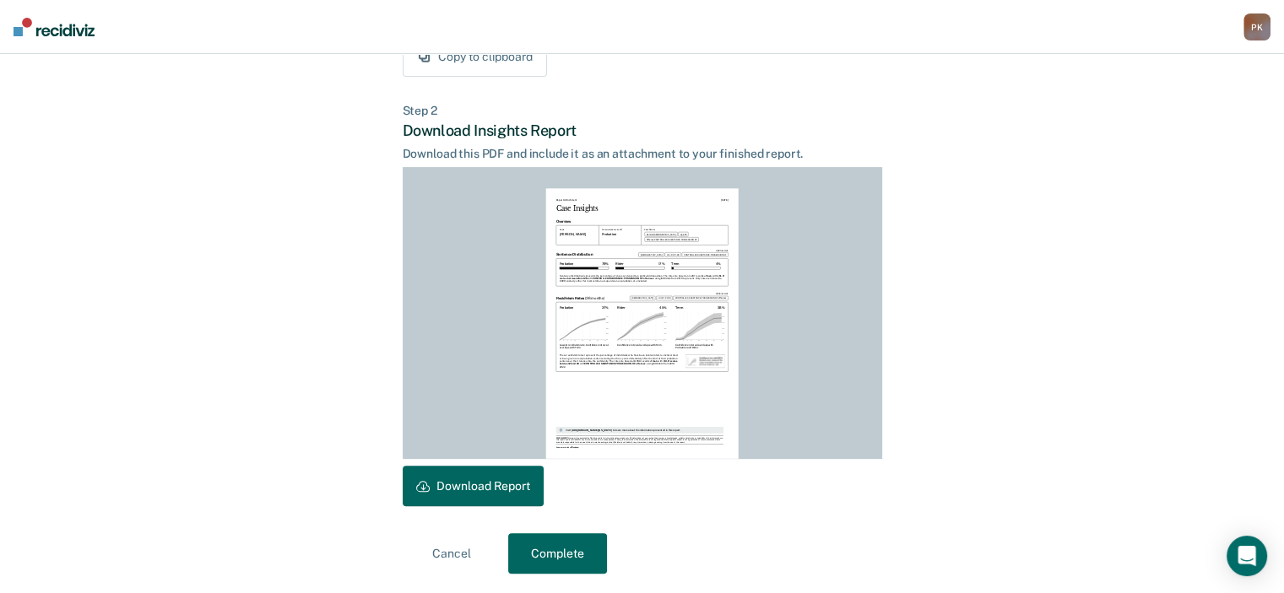
scroll to position [368, 0]
click at [479, 483] on button "Download Report" at bounding box center [473, 486] width 141 height 41
click at [539, 555] on button "Complete" at bounding box center [557, 553] width 99 height 41
